Goal: Task Accomplishment & Management: Use online tool/utility

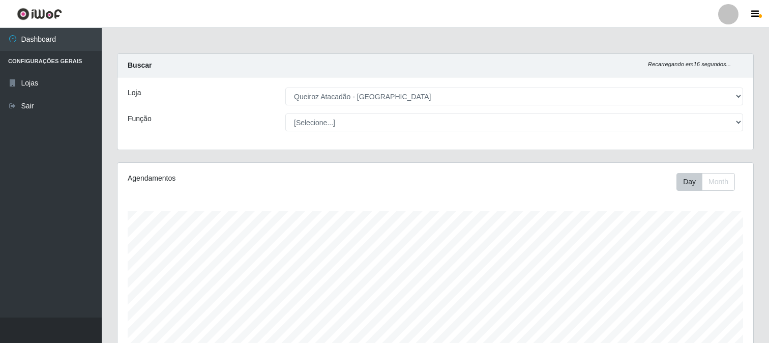
select select "464"
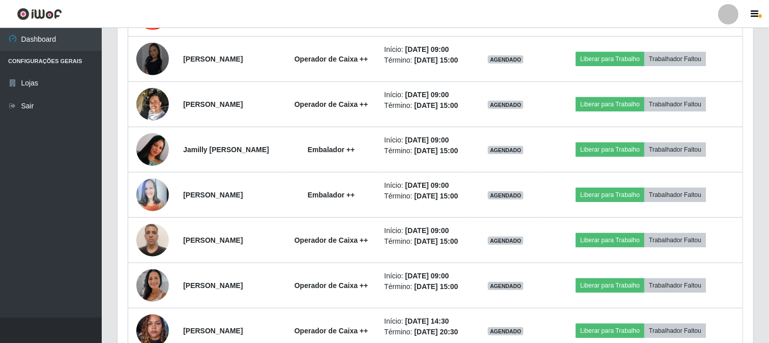
scroll to position [603, 0]
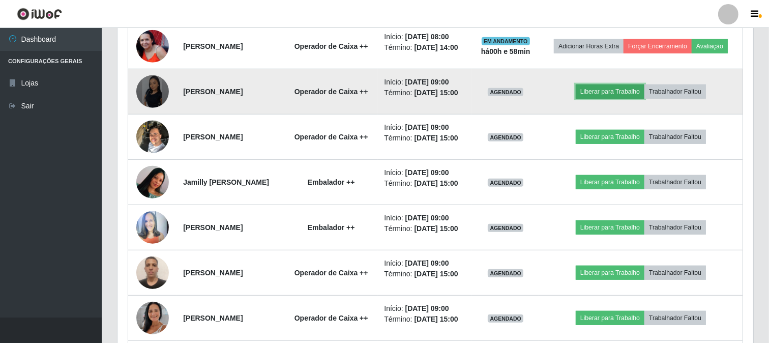
click at [641, 99] on button "Liberar para Trabalho" at bounding box center [610, 91] width 69 height 14
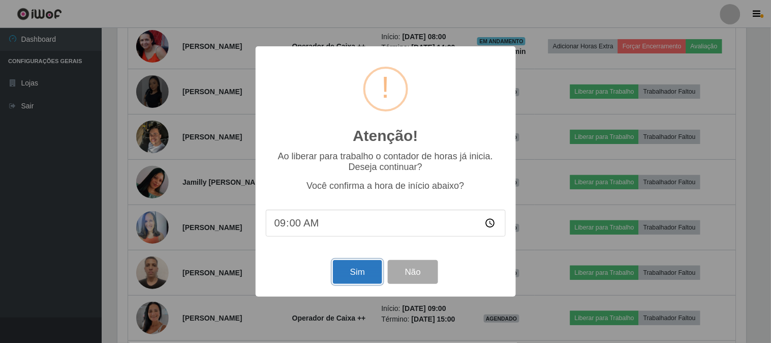
click at [360, 271] on button "Sim" at bounding box center [357, 272] width 49 height 24
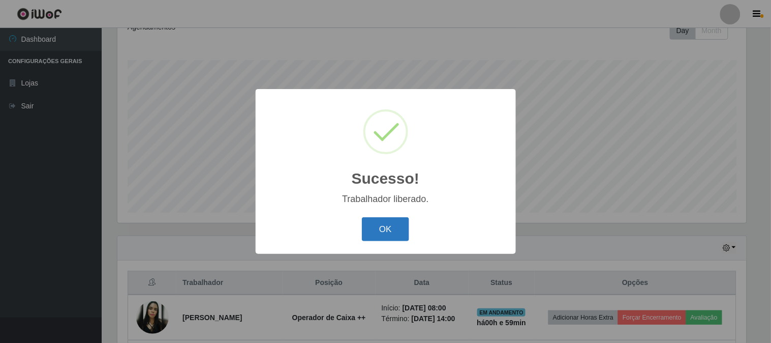
click at [382, 230] on button "OK" at bounding box center [385, 229] width 47 height 24
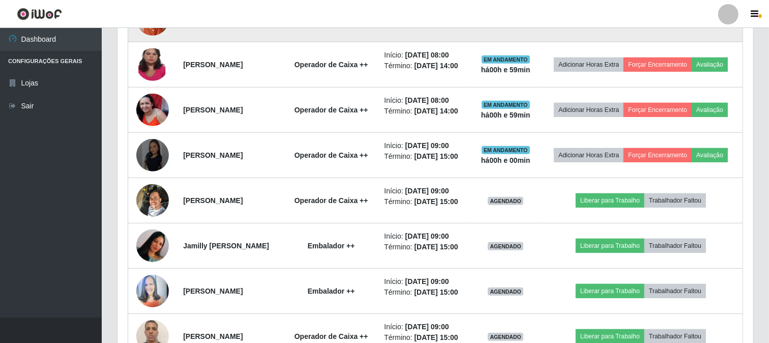
scroll to position [547, 0]
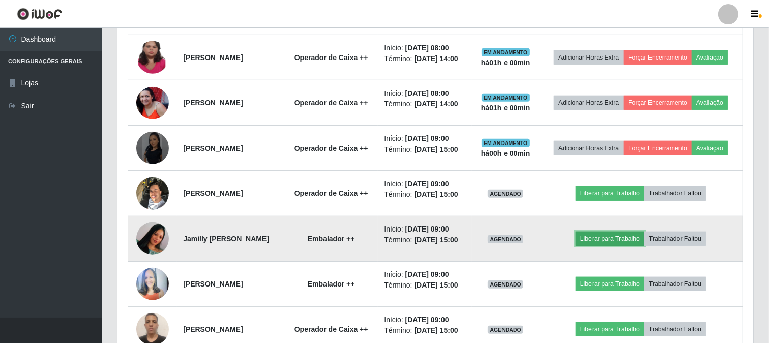
click at [641, 246] on button "Liberar para Trabalho" at bounding box center [610, 238] width 69 height 14
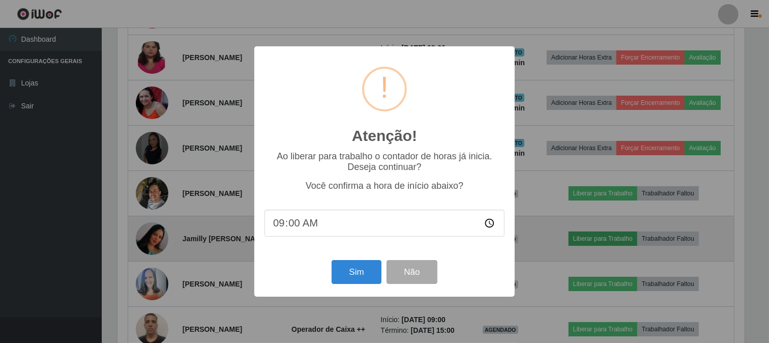
scroll to position [211, 629]
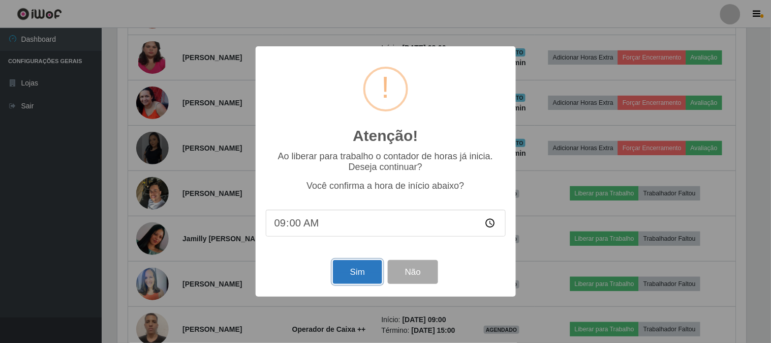
click at [364, 274] on button "Sim" at bounding box center [357, 272] width 49 height 24
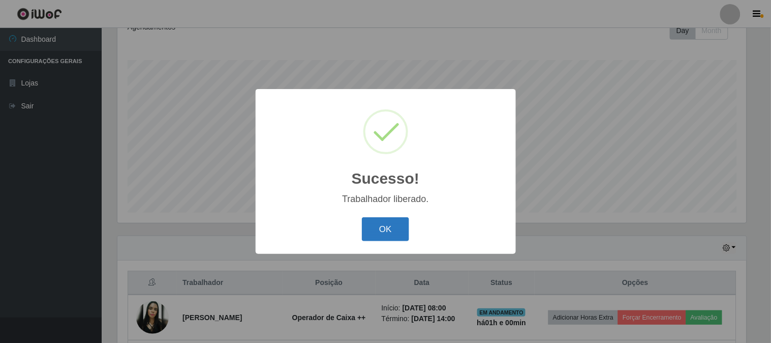
click at [400, 235] on button "OK" at bounding box center [385, 229] width 47 height 24
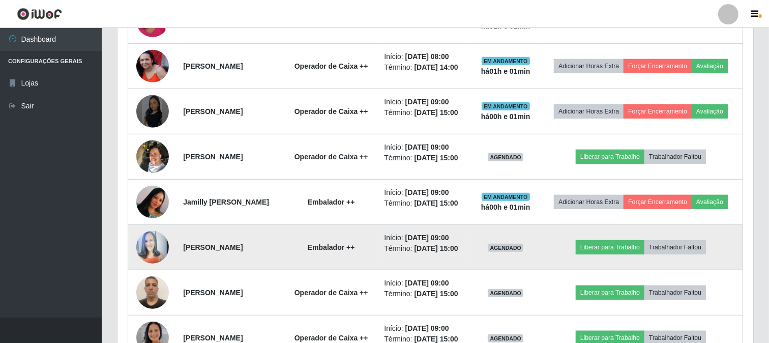
scroll to position [660, 0]
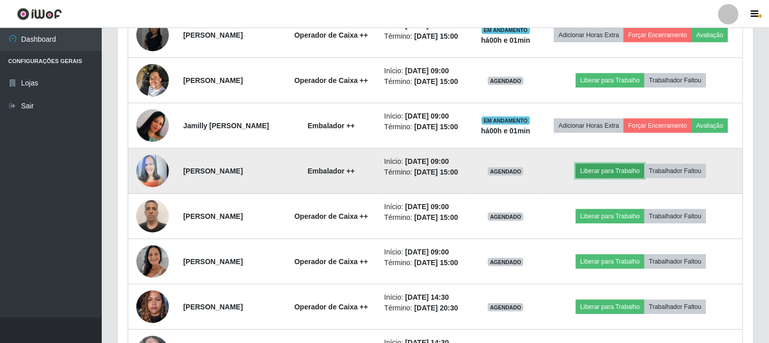
click at [635, 178] on button "Liberar para Trabalho" at bounding box center [610, 171] width 69 height 14
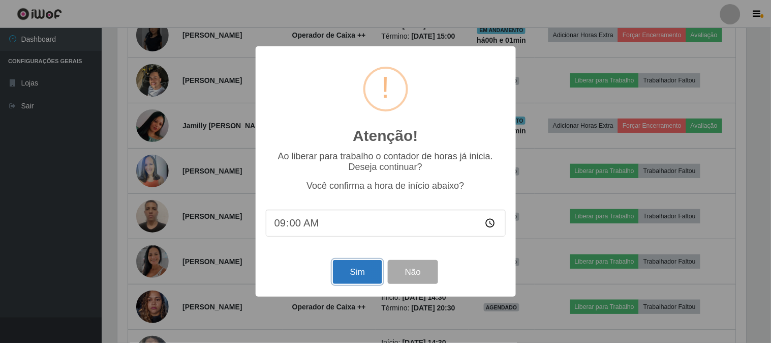
click at [374, 274] on button "Sim" at bounding box center [357, 272] width 49 height 24
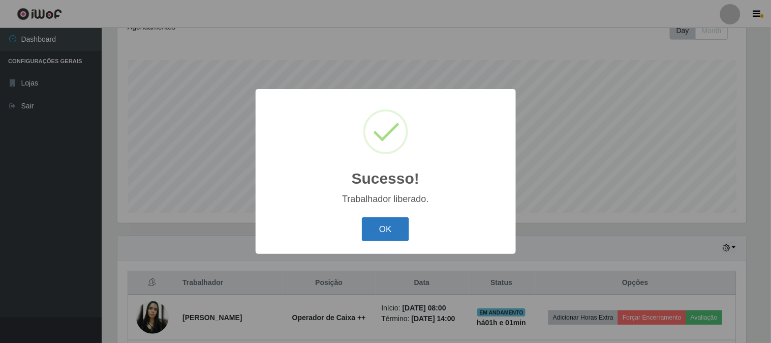
click at [390, 232] on button "OK" at bounding box center [385, 229] width 47 height 24
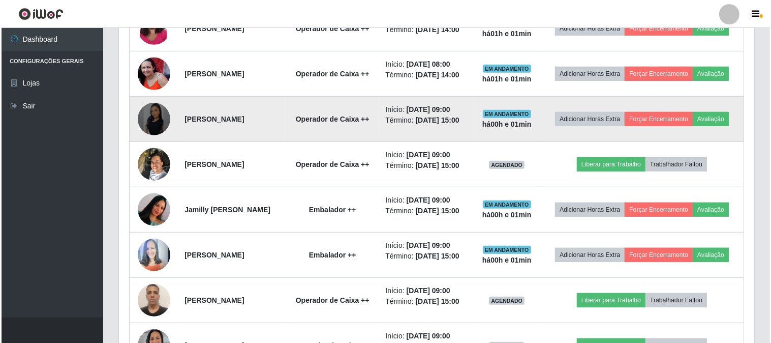
scroll to position [603, 0]
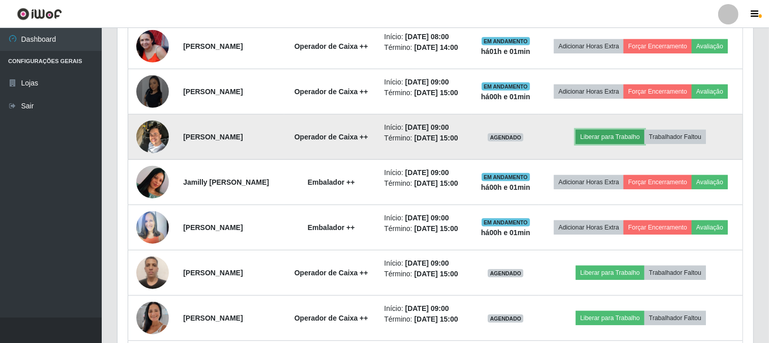
click at [616, 144] on button "Liberar para Trabalho" at bounding box center [610, 137] width 69 height 14
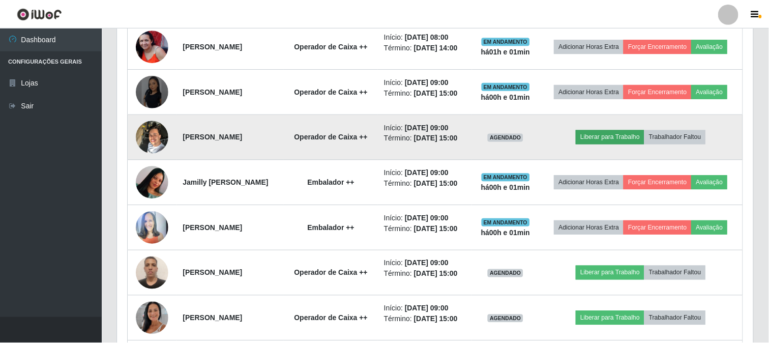
scroll to position [211, 629]
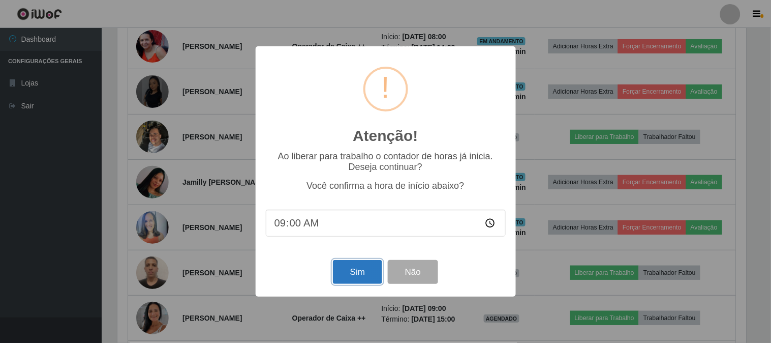
click at [348, 274] on button "Sim" at bounding box center [357, 272] width 49 height 24
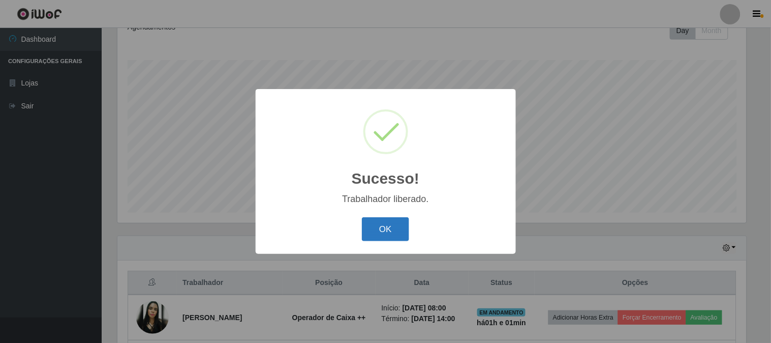
click at [372, 236] on button "OK" at bounding box center [385, 229] width 47 height 24
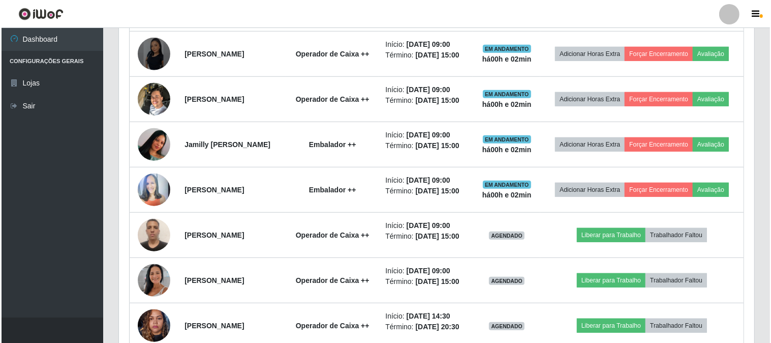
scroll to position [660, 0]
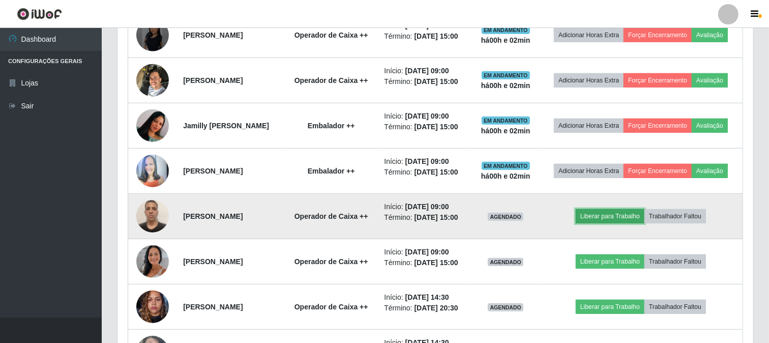
click at [628, 223] on button "Liberar para Trabalho" at bounding box center [610, 216] width 69 height 14
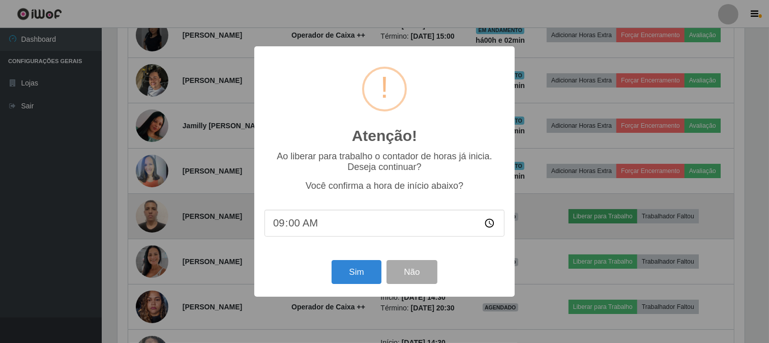
scroll to position [211, 629]
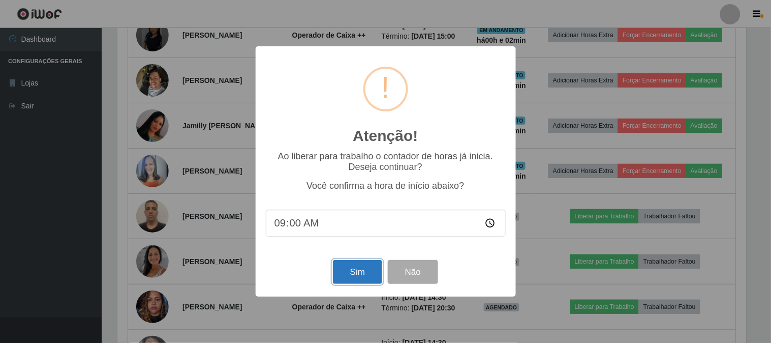
click at [356, 278] on button "Sim" at bounding box center [357, 272] width 49 height 24
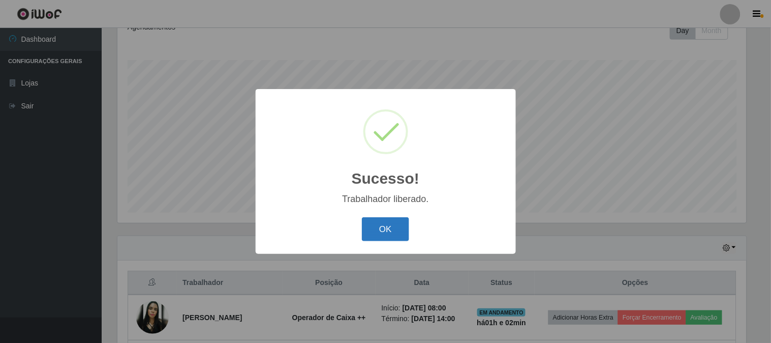
click at [383, 236] on button "OK" at bounding box center [385, 229] width 47 height 24
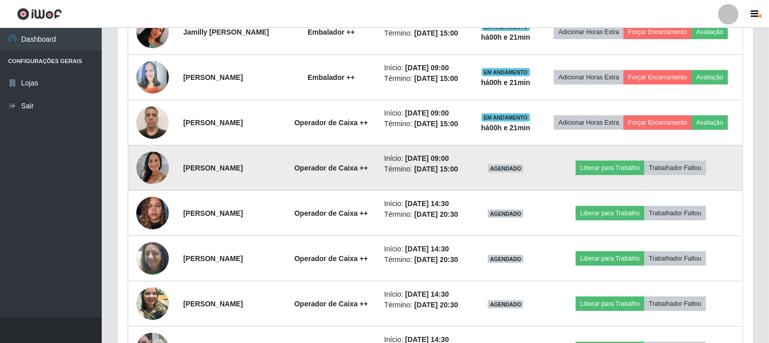
scroll to position [773, 0]
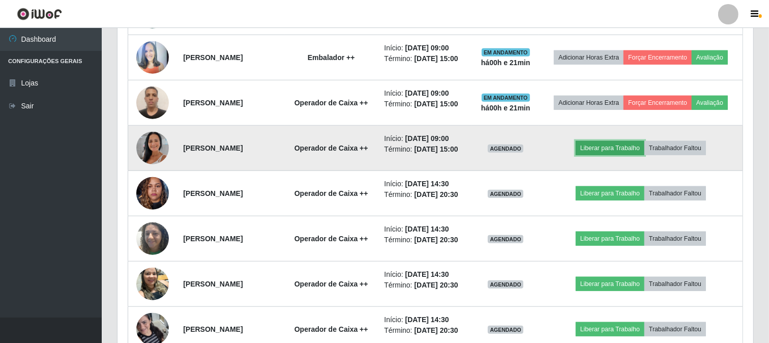
click at [644, 155] on button "Liberar para Trabalho" at bounding box center [610, 148] width 69 height 14
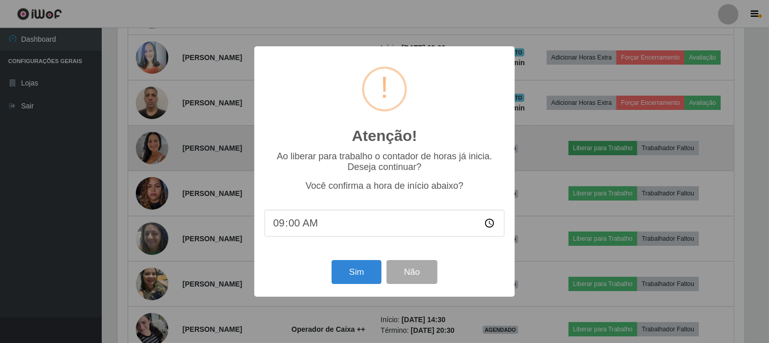
scroll to position [211, 629]
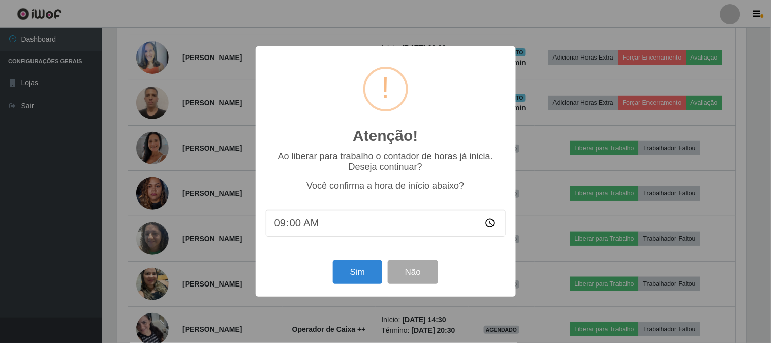
click at [308, 224] on input "09:00" at bounding box center [386, 223] width 240 height 27
click at [300, 224] on input "09:00" at bounding box center [386, 223] width 240 height 27
type input "09:21"
click at [353, 276] on button "Sim" at bounding box center [357, 272] width 49 height 24
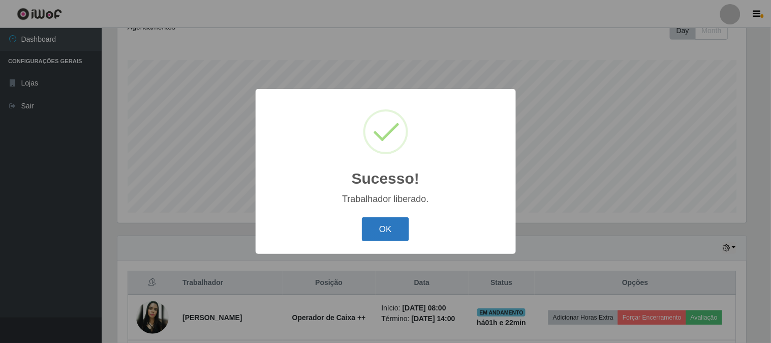
click at [400, 231] on button "OK" at bounding box center [385, 229] width 47 height 24
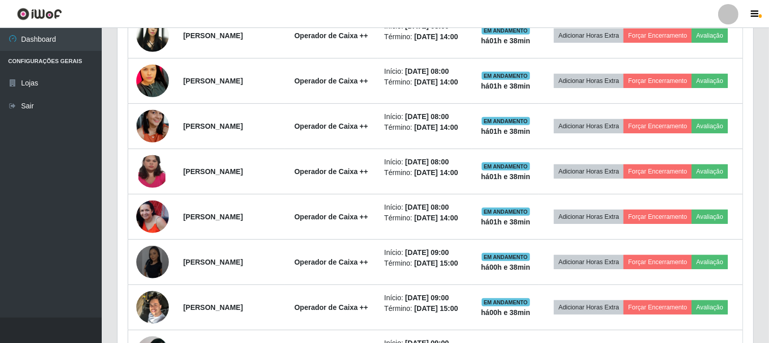
scroll to position [546, 0]
